Goal: Check status: Check status

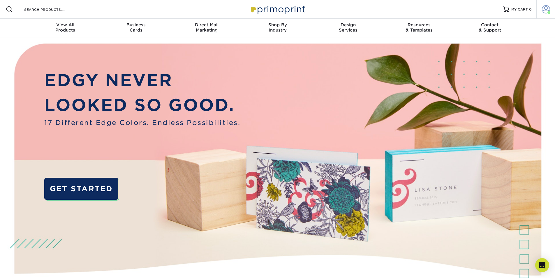
click at [549, 10] on span at bounding box center [546, 9] width 8 height 8
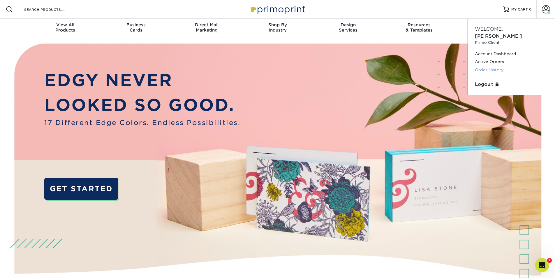
click at [489, 66] on link "Order History" at bounding box center [511, 70] width 73 height 8
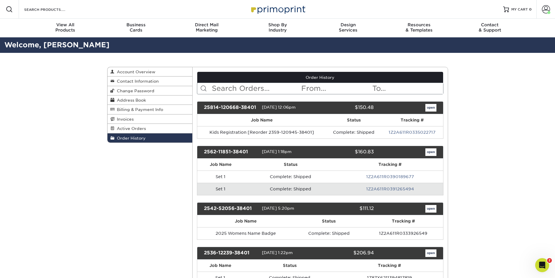
click at [254, 90] on input "text" at bounding box center [256, 88] width 90 height 11
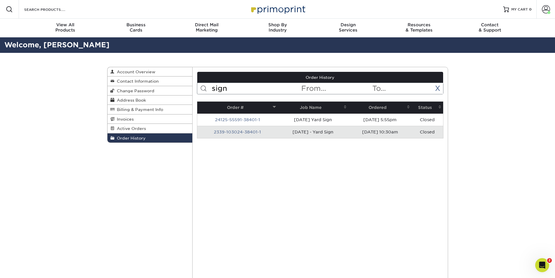
click at [238, 89] on input "sign" at bounding box center [256, 88] width 90 height 11
type input "banner"
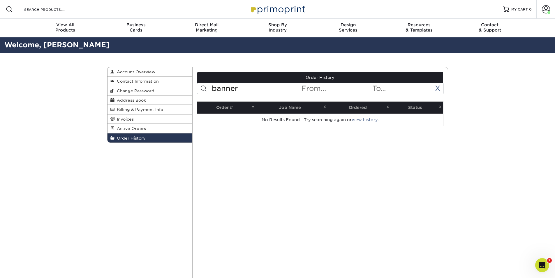
click at [235, 92] on input "banner" at bounding box center [256, 88] width 90 height 11
click at [232, 90] on input "banner" at bounding box center [256, 88] width 90 height 11
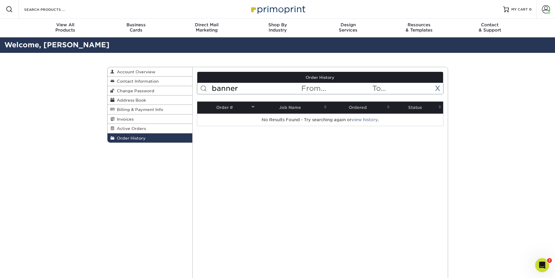
click at [232, 90] on input "banner" at bounding box center [256, 88] width 90 height 11
